Goal: Information Seeking & Learning: Learn about a topic

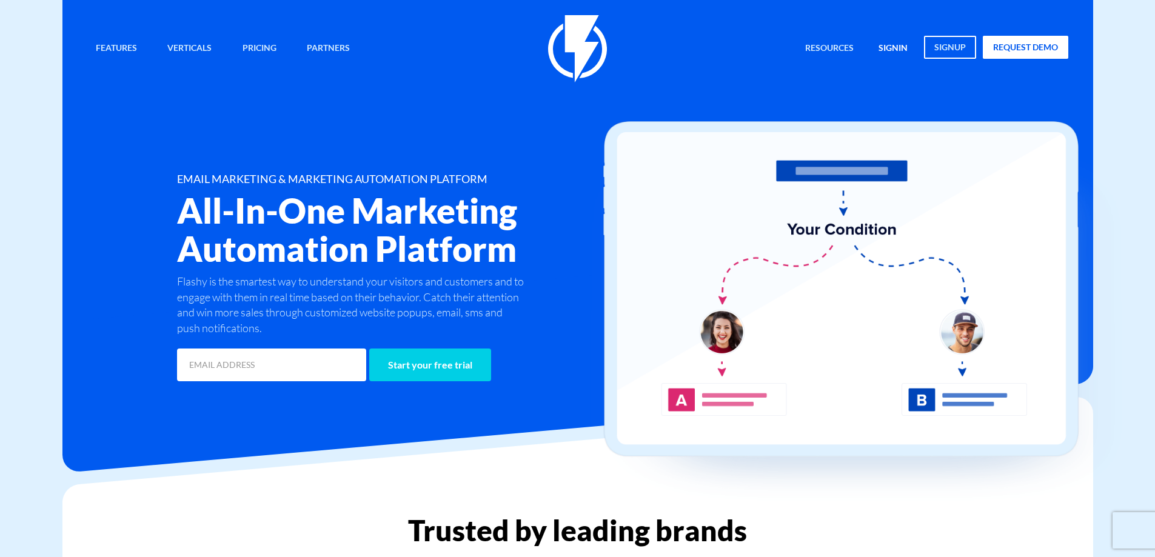
click at [881, 45] on link "signin" at bounding box center [892, 49] width 47 height 26
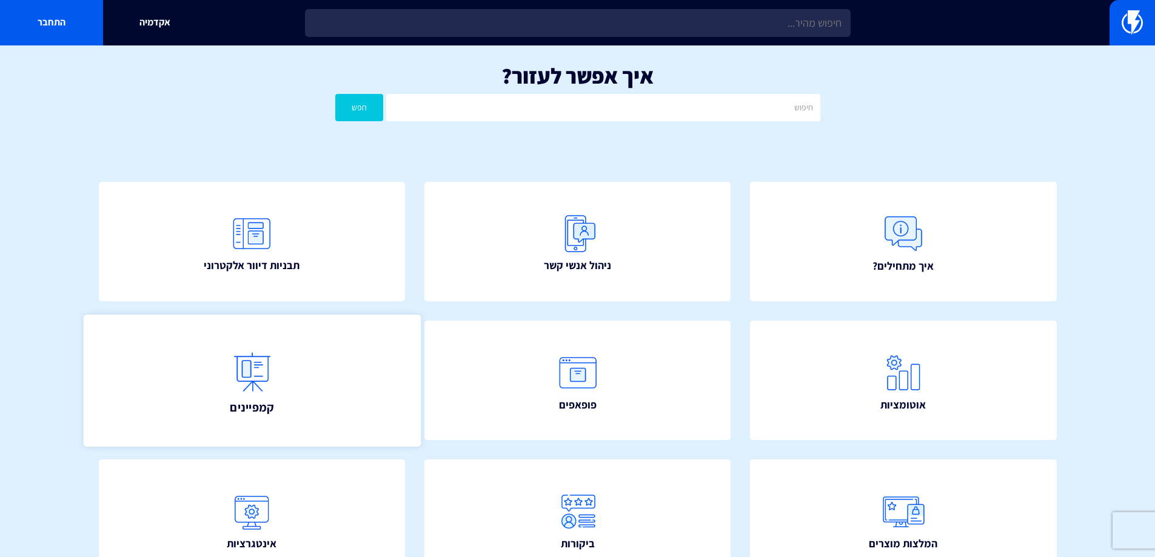
click at [309, 343] on link "קמפיינים" at bounding box center [251, 381] width 337 height 132
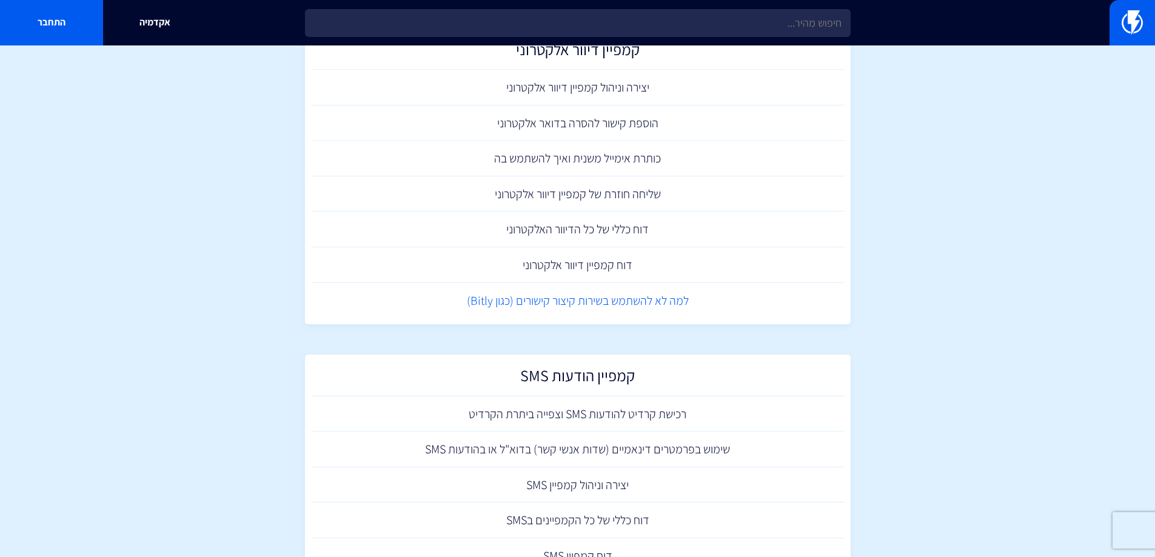
scroll to position [166, 0]
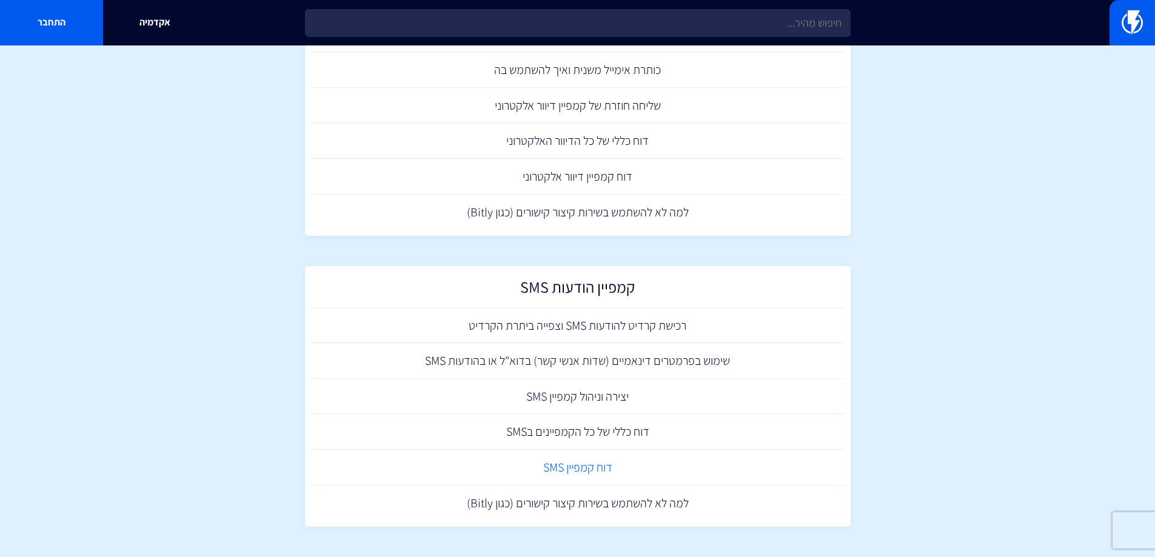
click at [546, 466] on link "דוח קמפיין SMS" at bounding box center [578, 468] width 534 height 36
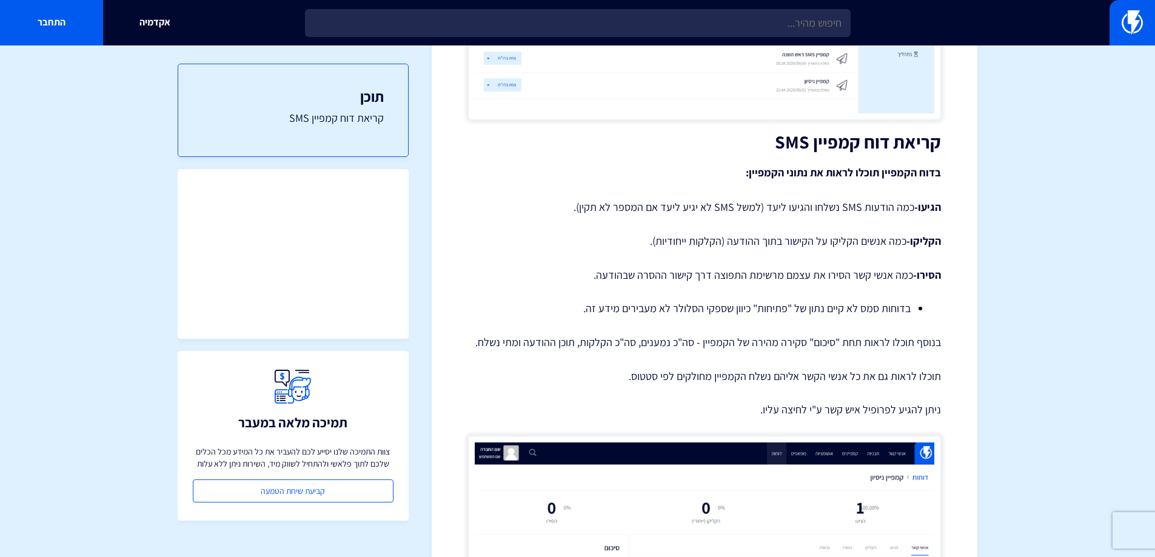
scroll to position [38, 0]
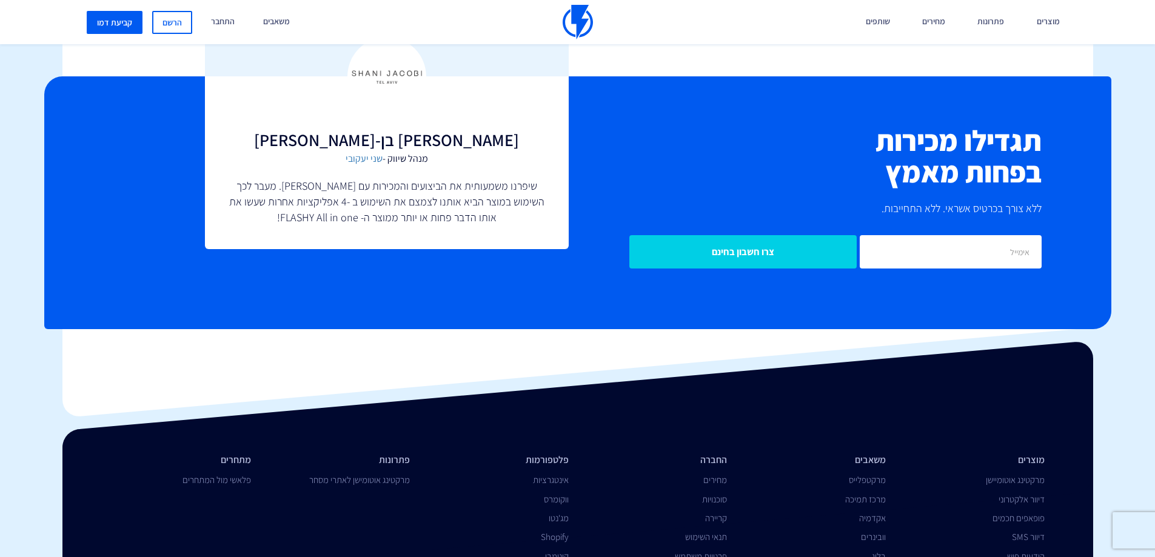
scroll to position [2878, 0]
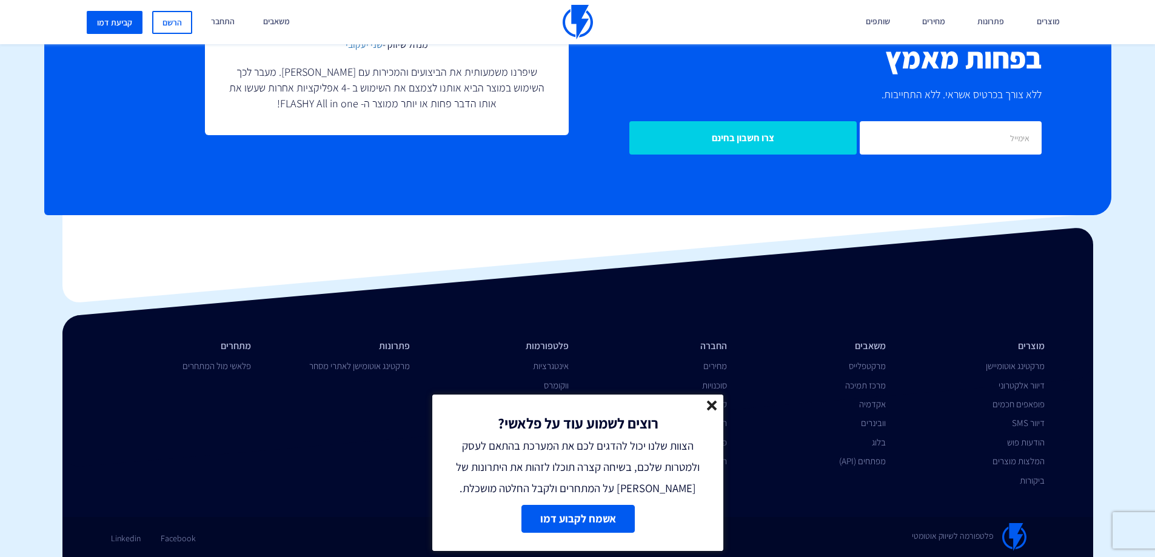
click at [711, 399] on div "רוצים לשמוע עוד על פלאשי? הצוות שלנו יכול להדגים לכם את המערכת בהתאם לעסק ולמטר…" at bounding box center [577, 447] width 291 height 104
click at [708, 402] on line at bounding box center [712, 405] width 8 height 8
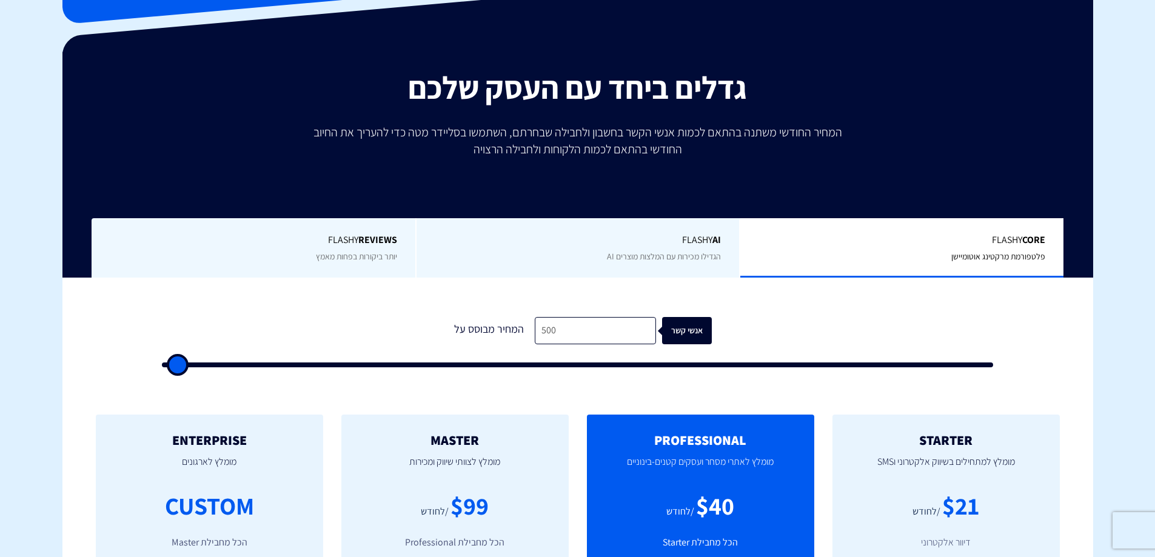
scroll to position [0, 0]
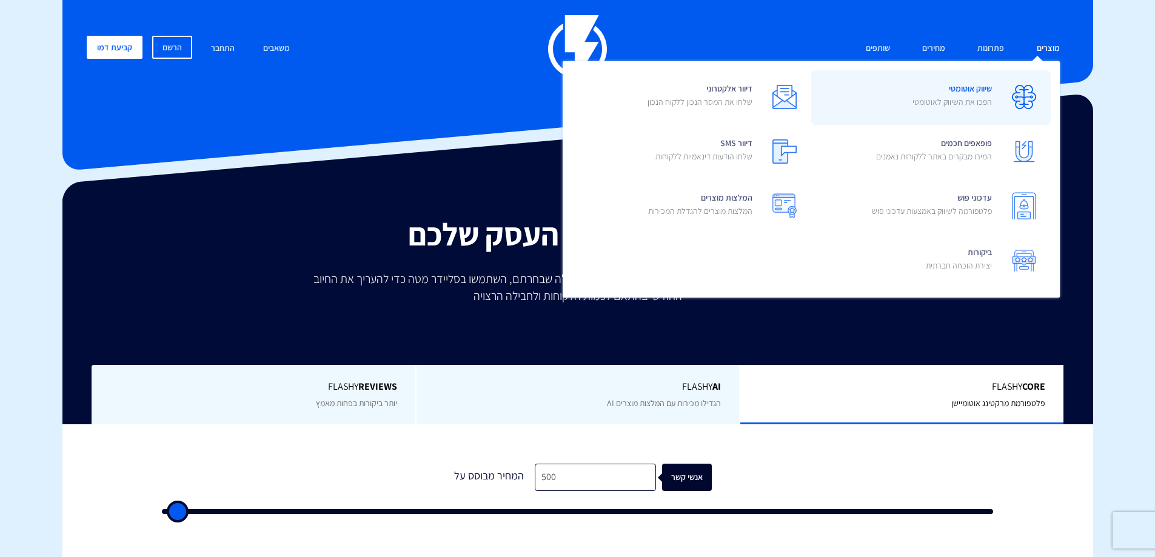
click at [891, 92] on link "שיווק אוטומטי הפכו את השיווק לאוטומטי" at bounding box center [931, 97] width 240 height 55
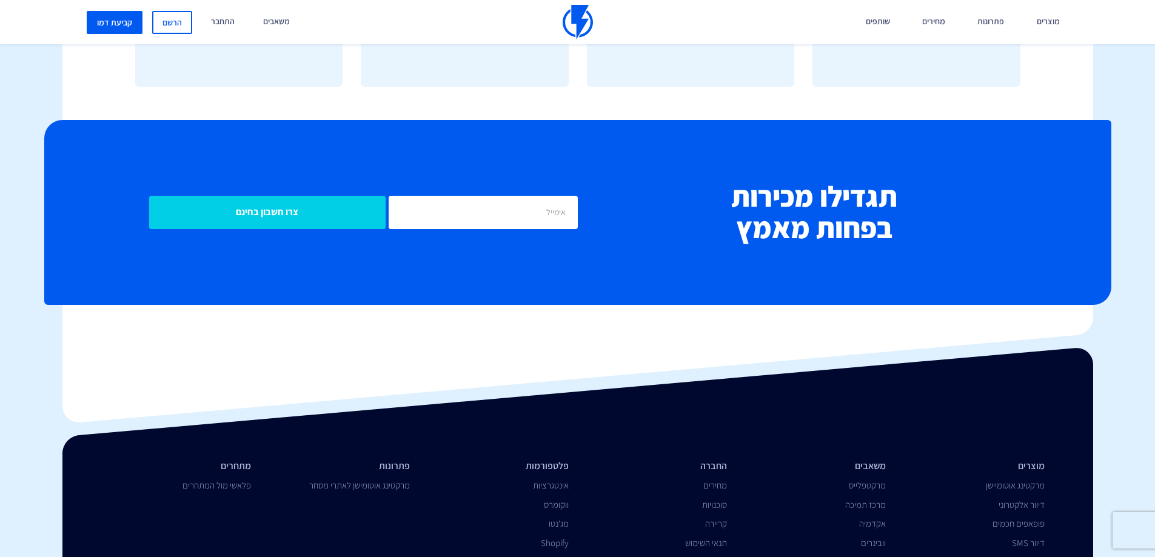
scroll to position [4631, 0]
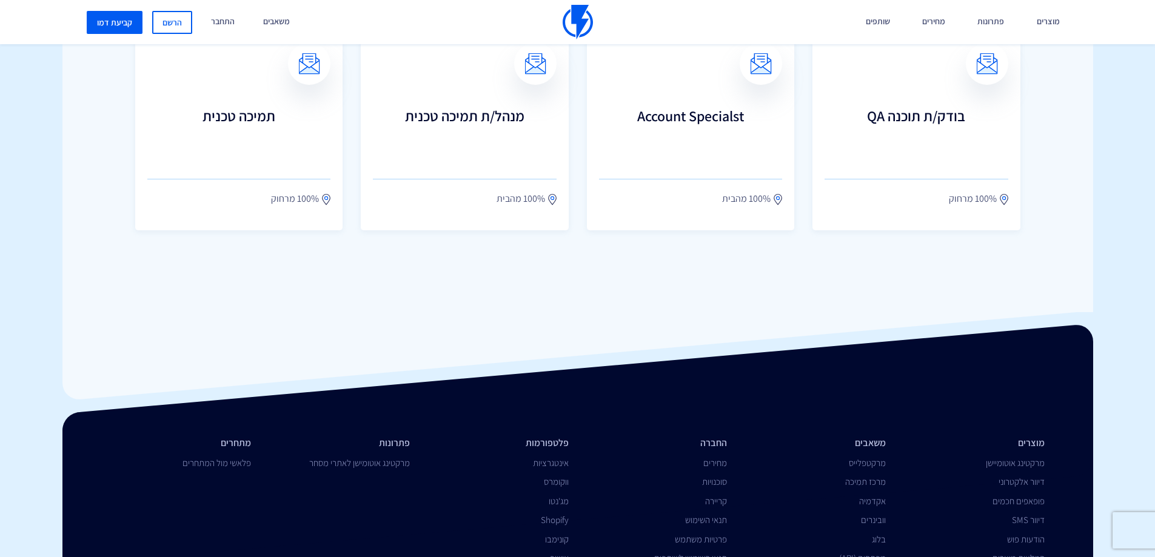
scroll to position [1665, 0]
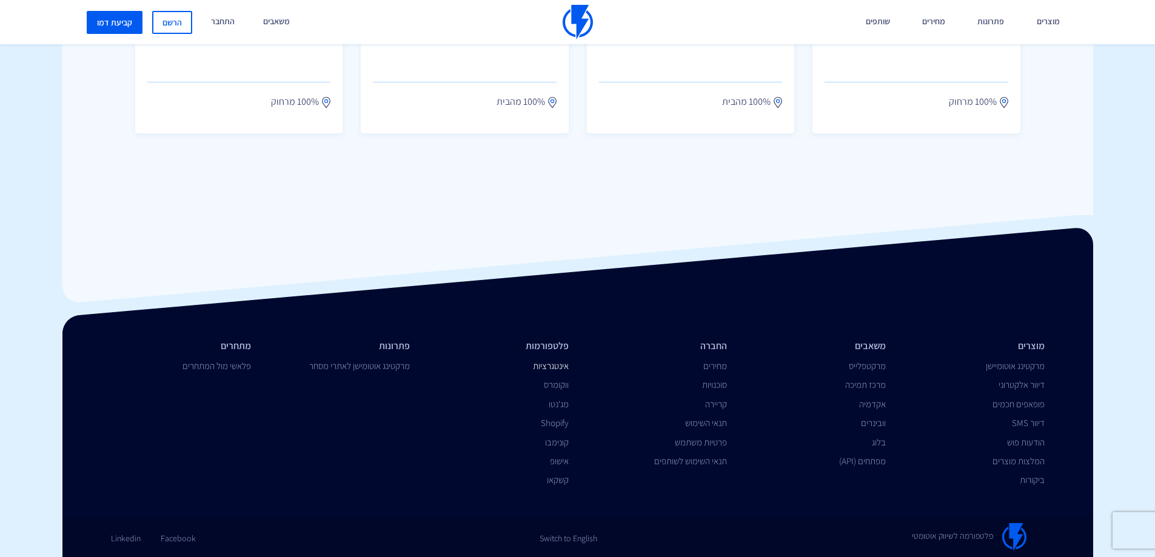
click at [567, 364] on link "אינטגרציות" at bounding box center [551, 366] width 36 height 12
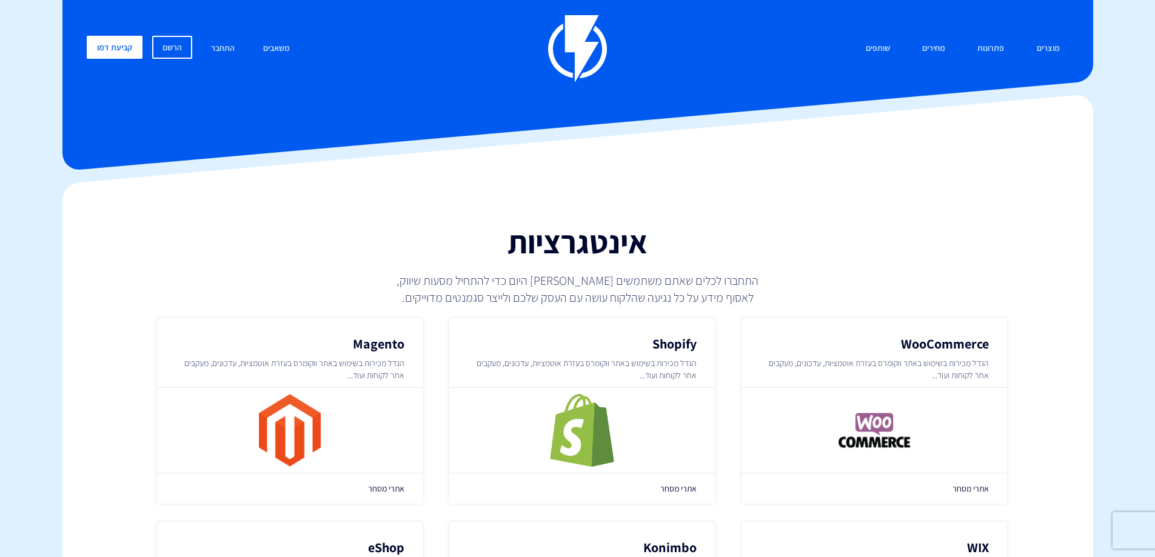
click at [591, 37] on img at bounding box center [577, 48] width 59 height 67
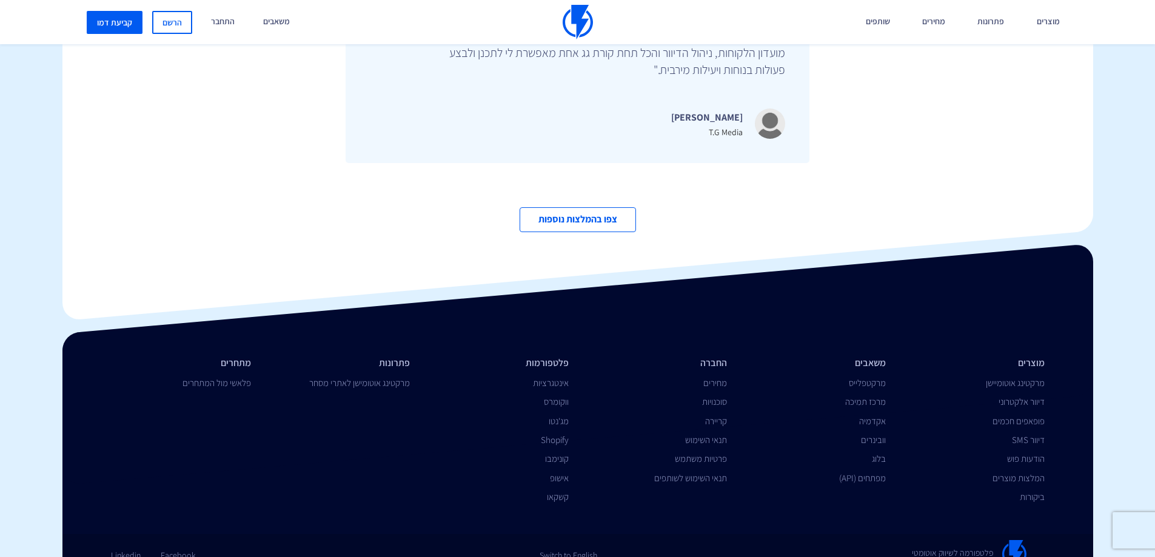
scroll to position [4192, 0]
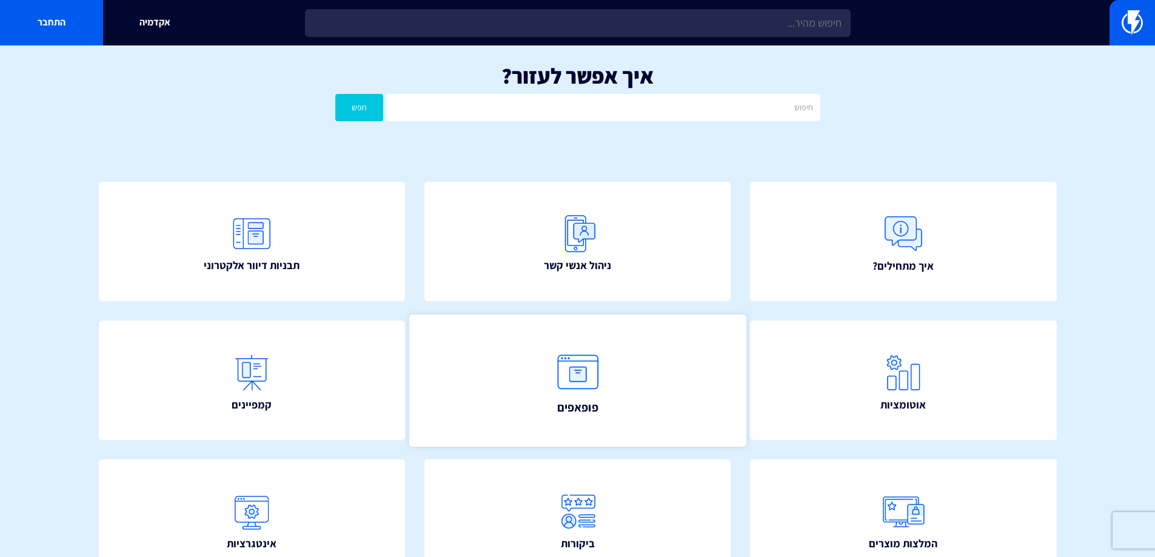
scroll to position [216, 0]
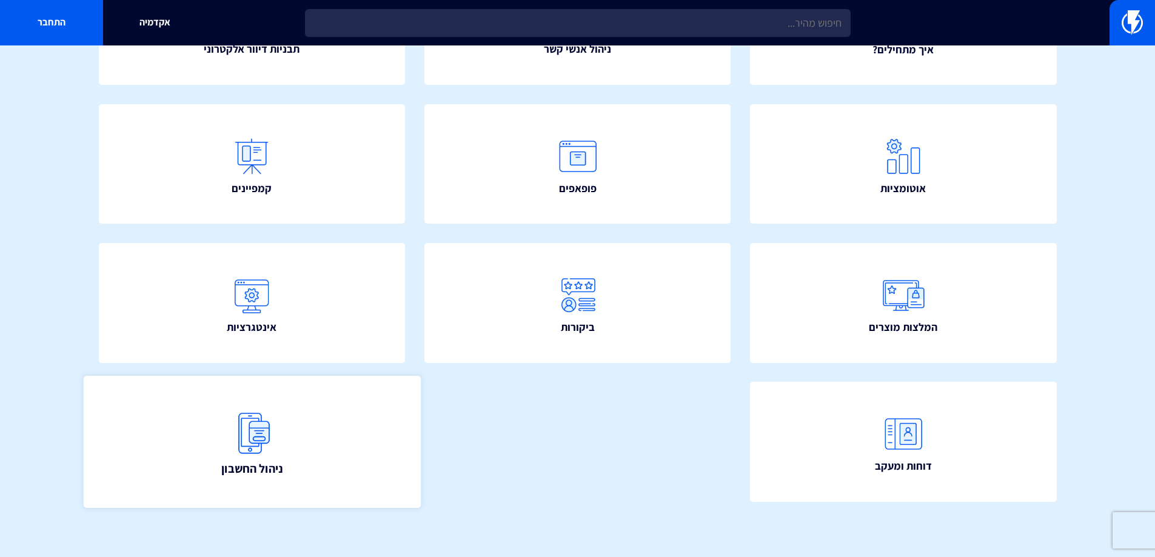
click at [291, 478] on link "ניהול החשבון" at bounding box center [251, 442] width 337 height 132
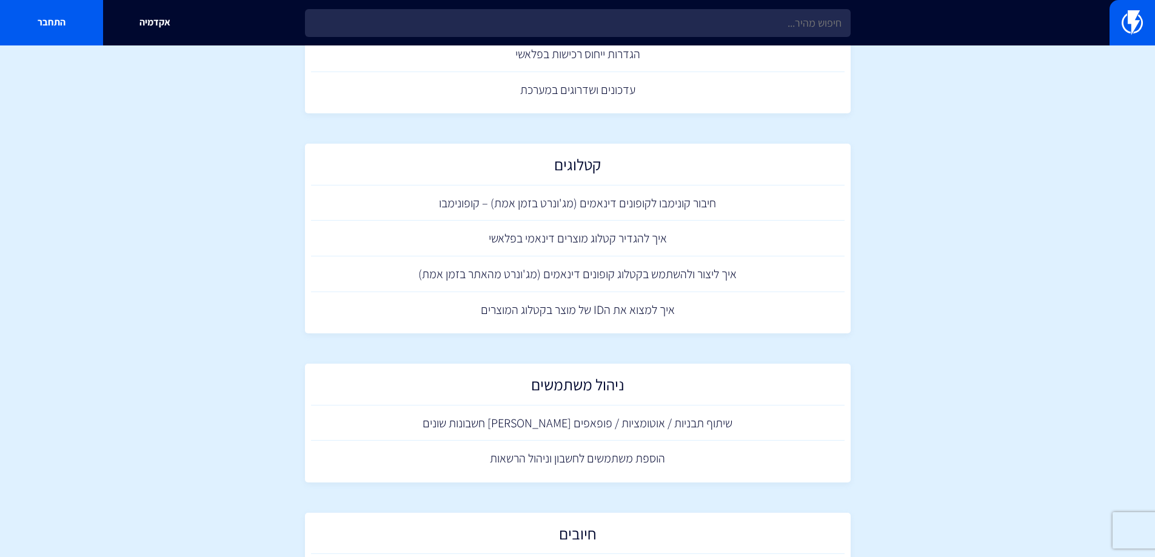
scroll to position [890, 0]
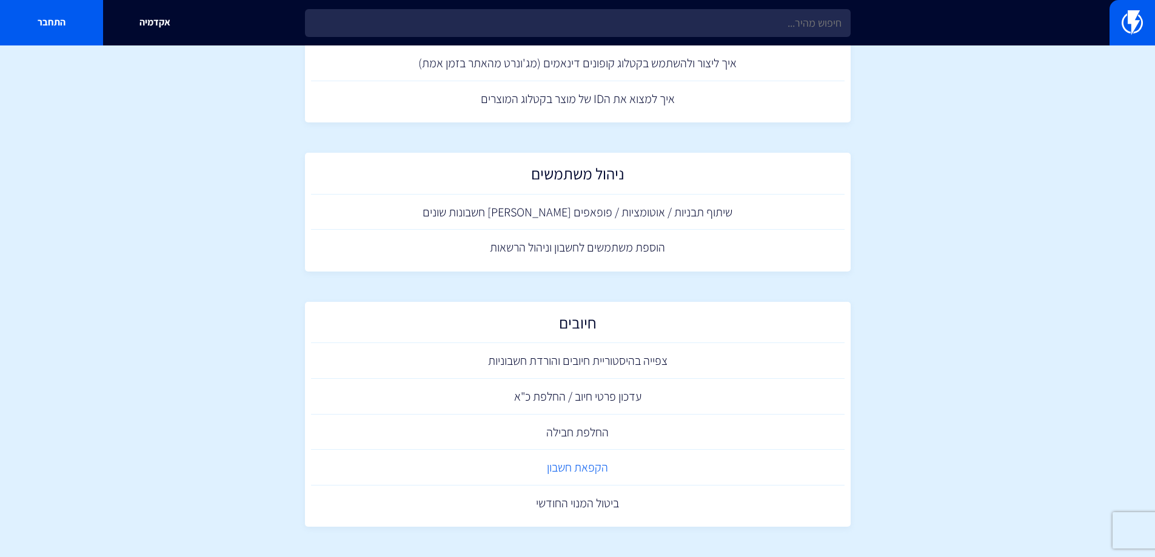
click at [557, 469] on link "הקפאת חשבון" at bounding box center [578, 468] width 534 height 36
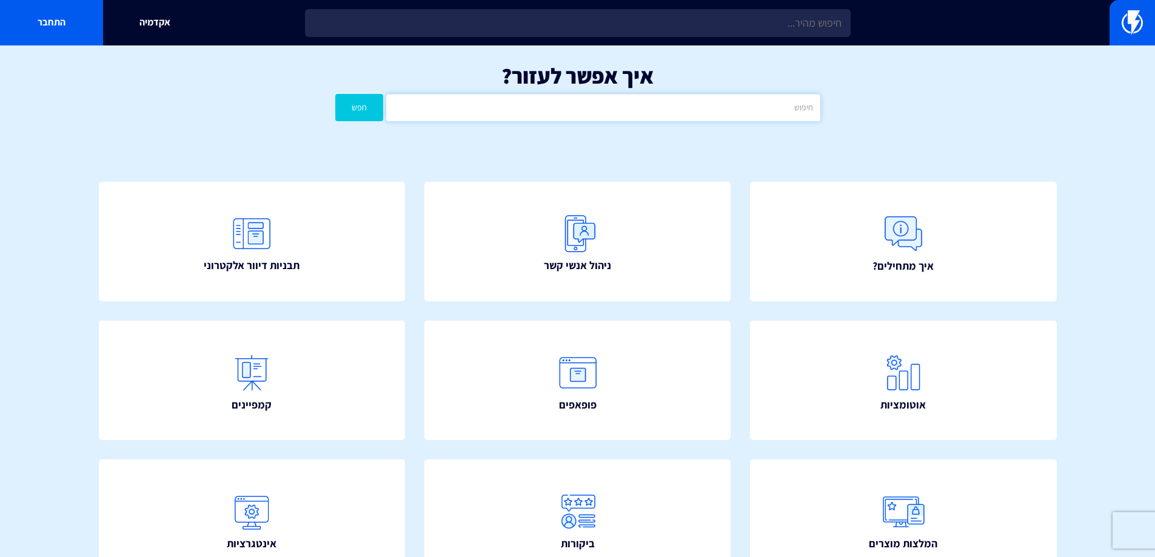
click at [742, 97] on input "text" at bounding box center [603, 107] width 434 height 27
click at [669, 112] on input "text" at bounding box center [603, 107] width 434 height 27
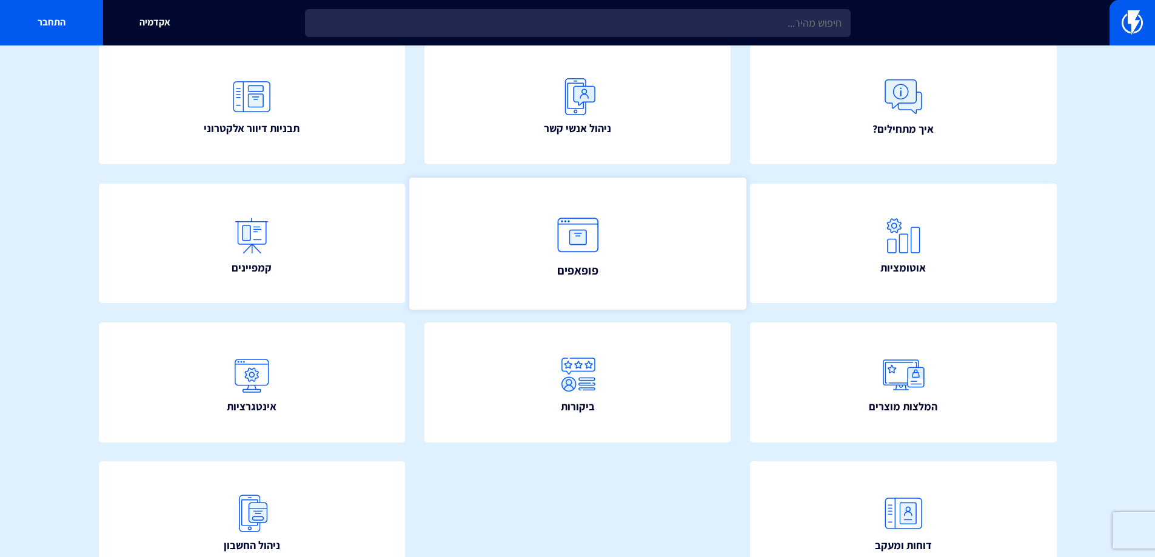
scroll to position [61, 0]
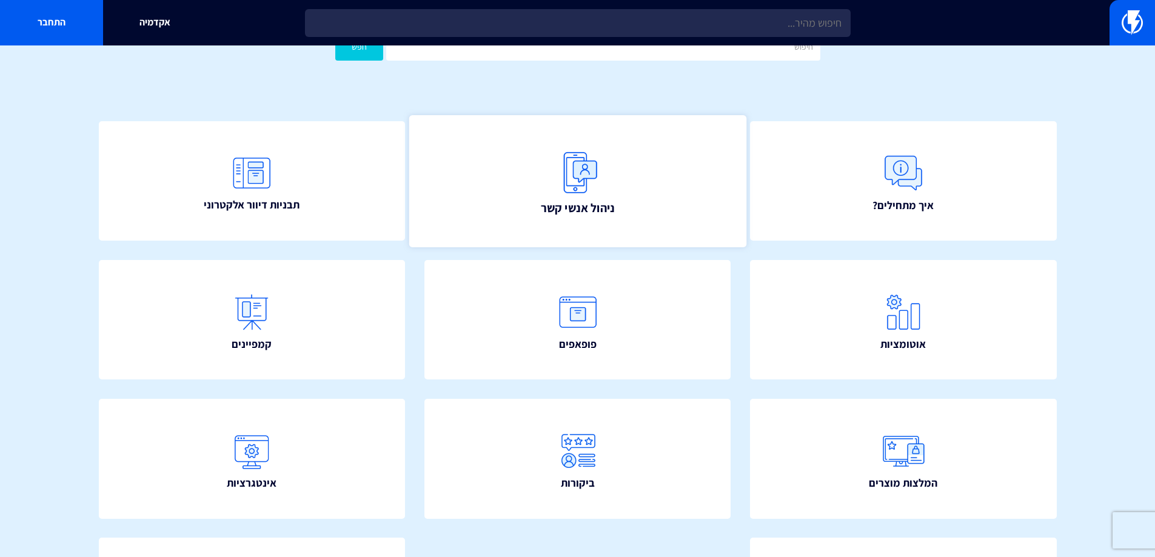
click at [575, 199] on span "ניהול אנשי קשר" at bounding box center [577, 207] width 74 height 17
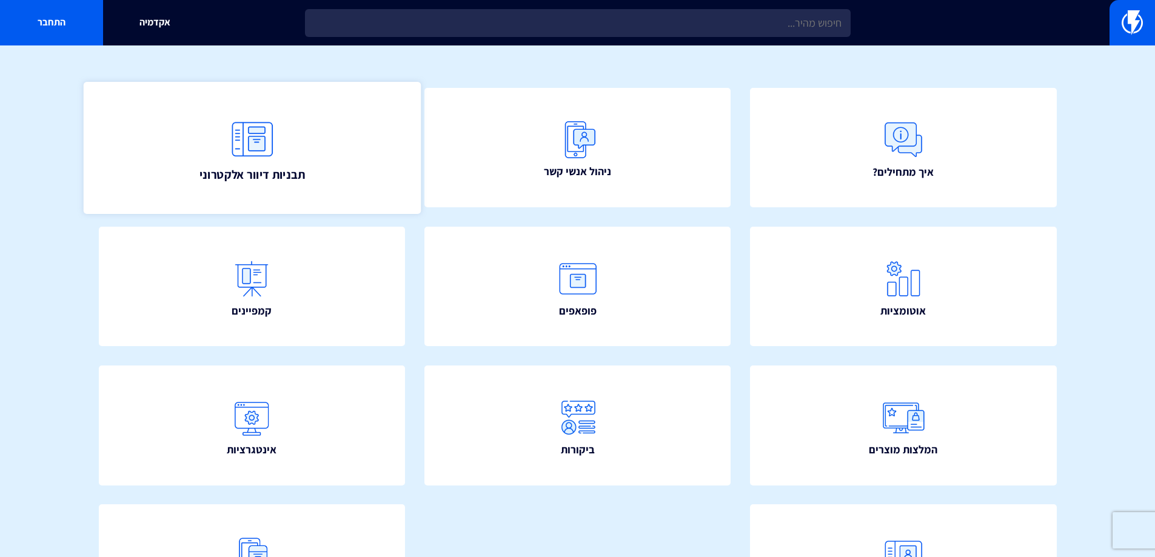
scroll to position [0, 0]
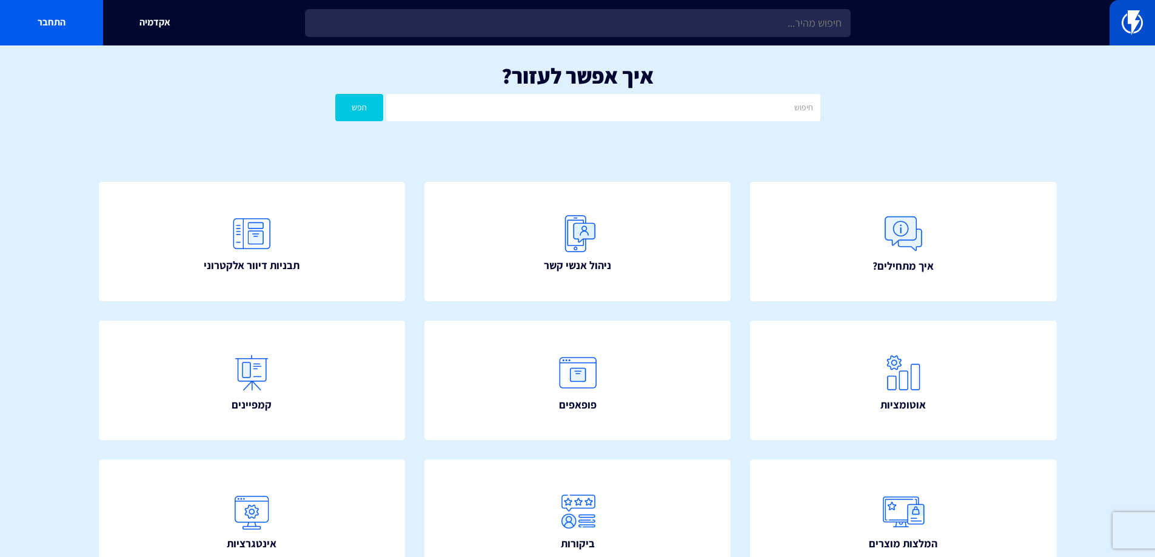
click at [1136, 13] on img at bounding box center [1132, 22] width 21 height 24
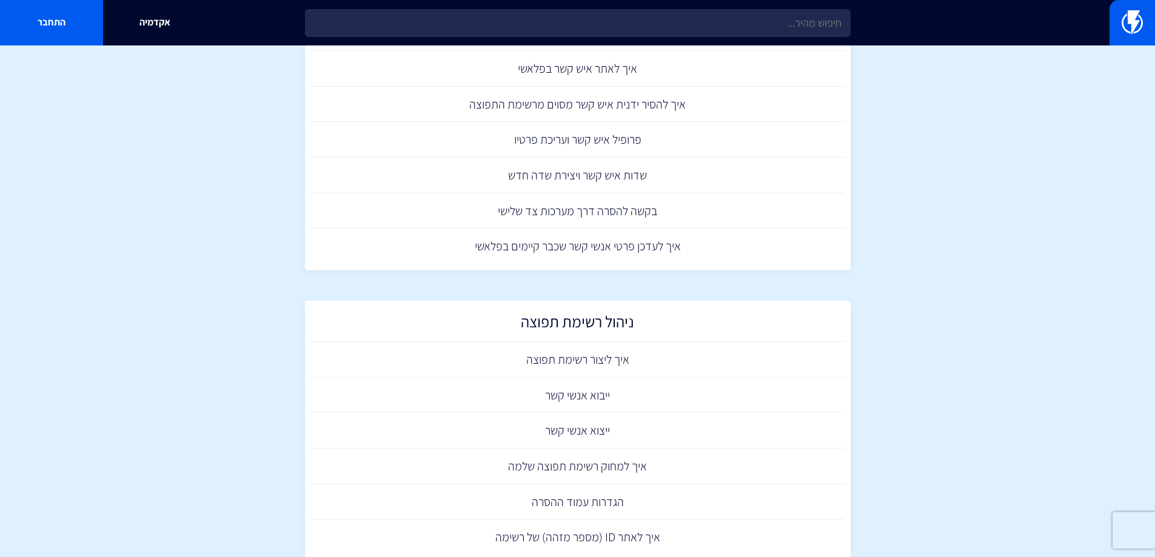
scroll to position [101, 0]
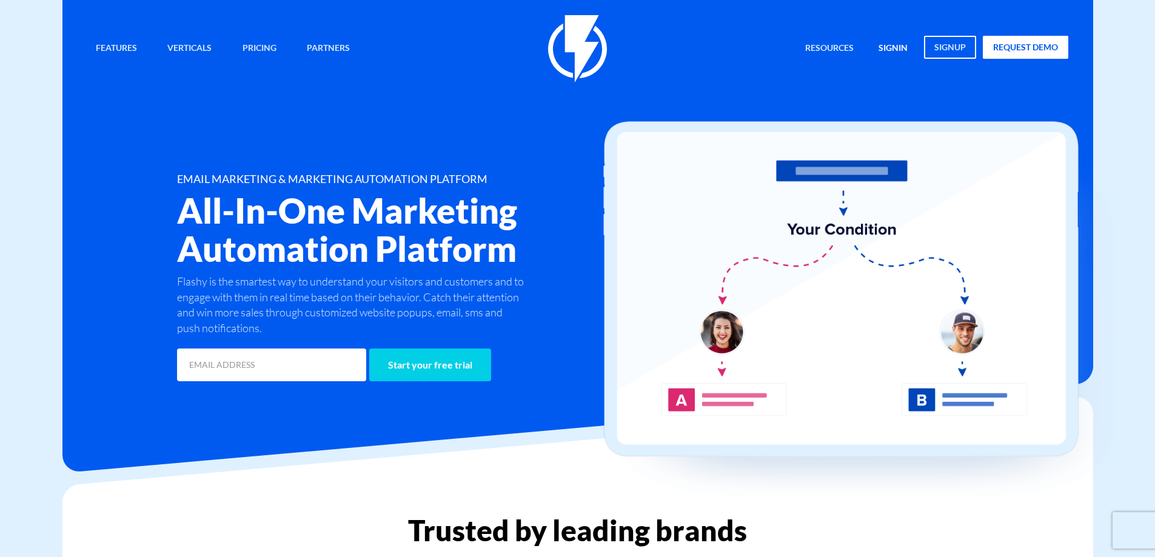
click at [906, 38] on link "signin" at bounding box center [892, 49] width 47 height 26
